Goal: Transaction & Acquisition: Purchase product/service

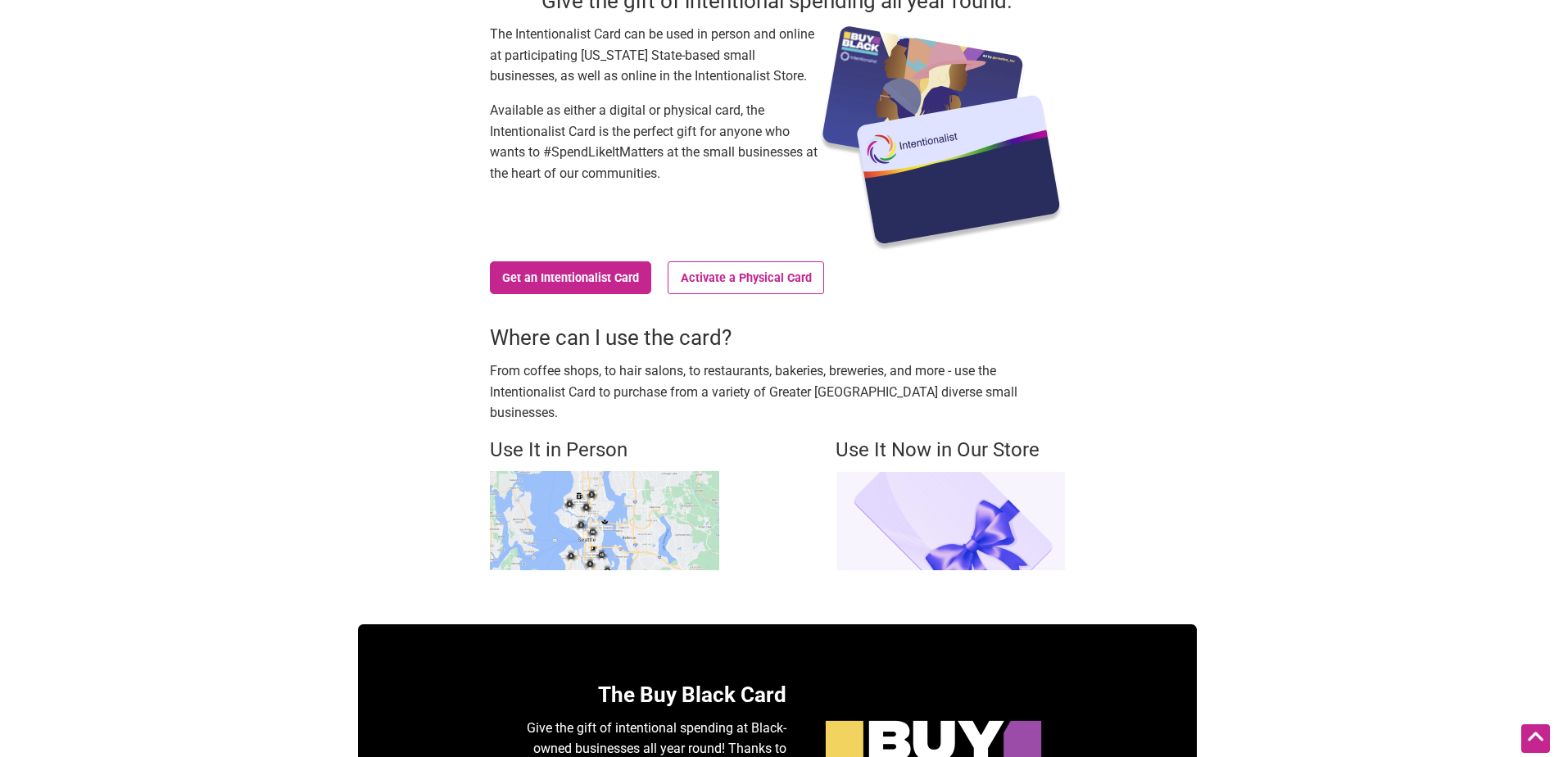
scroll to position [246, 0]
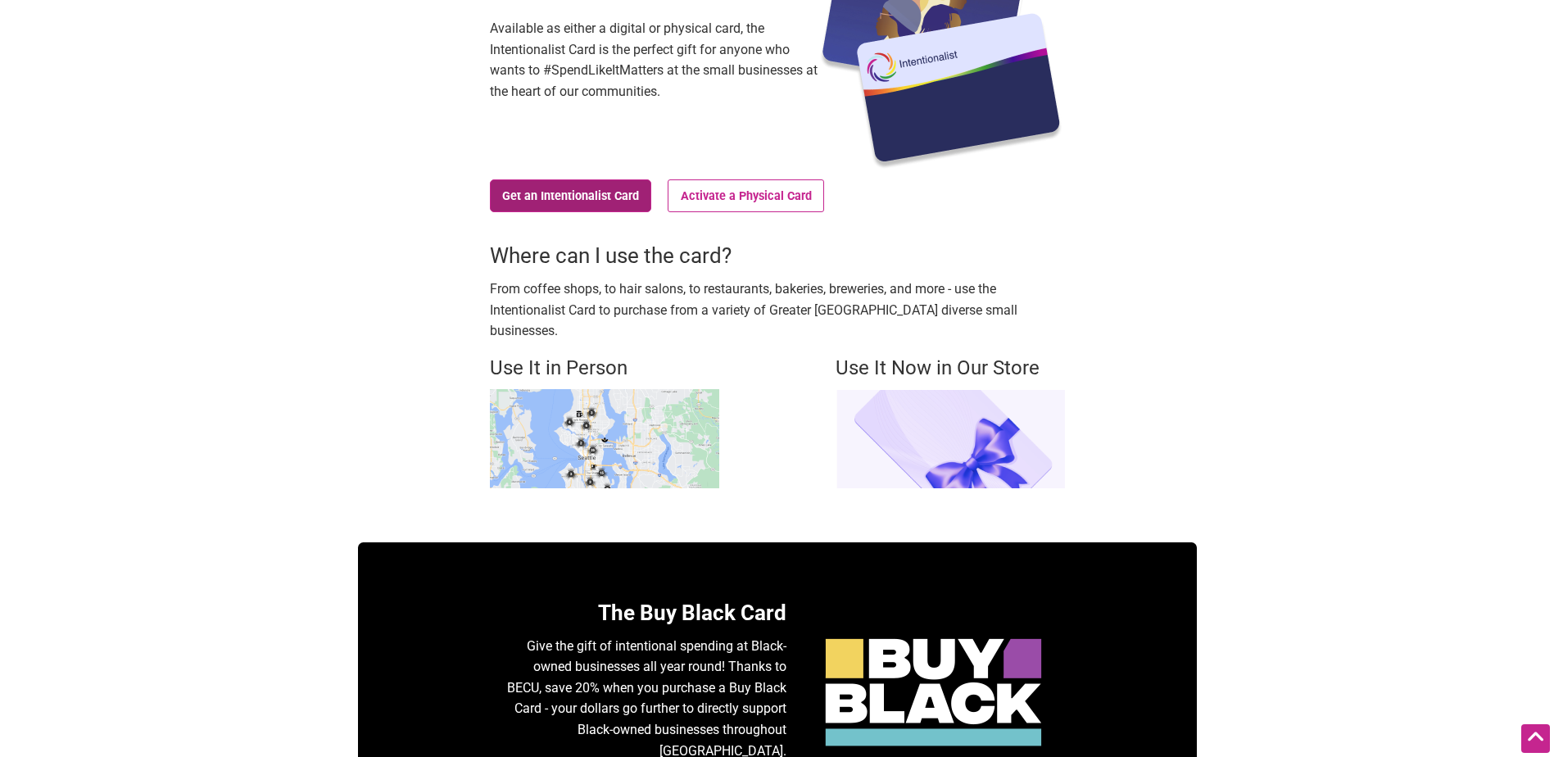
click at [568, 197] on link "Get an Intentionalist Card" at bounding box center [571, 195] width 162 height 33
click at [557, 418] on img at bounding box center [604, 438] width 229 height 99
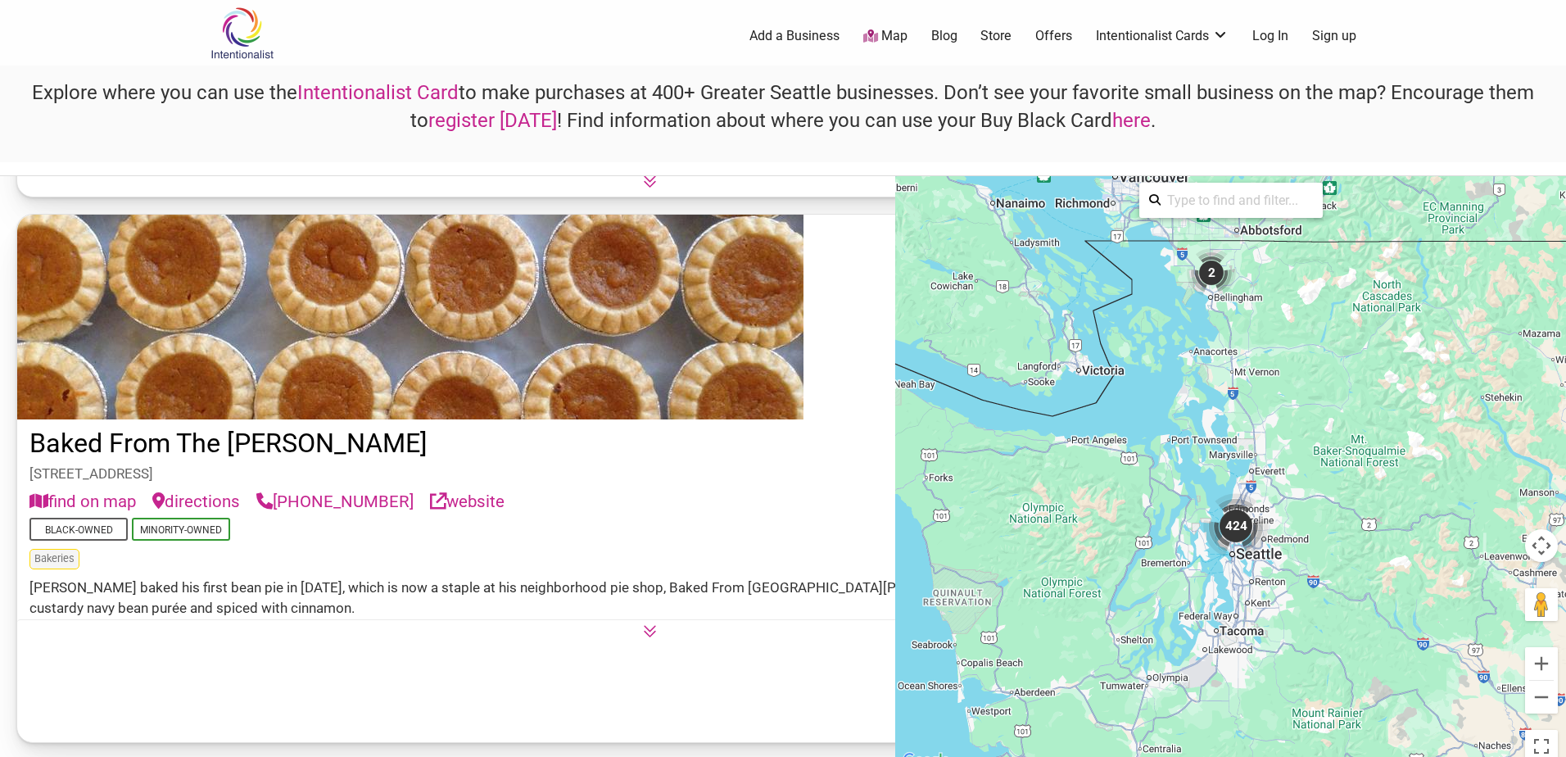
scroll to position [4914, 0]
